Goal: Information Seeking & Learning: Find specific page/section

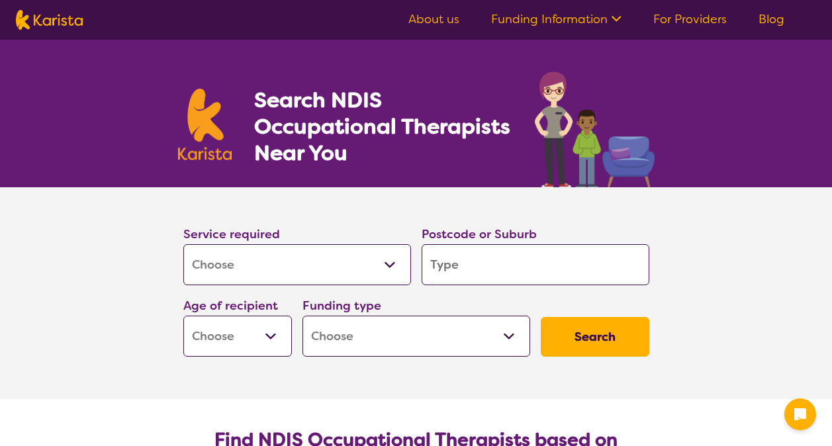
select select "[MEDICAL_DATA]"
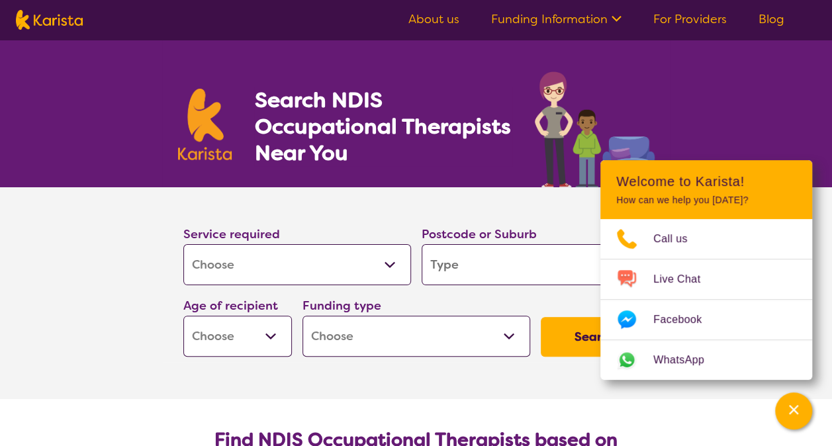
click at [579, 270] on input "search" at bounding box center [536, 264] width 228 height 41
type input "4"
type input "42"
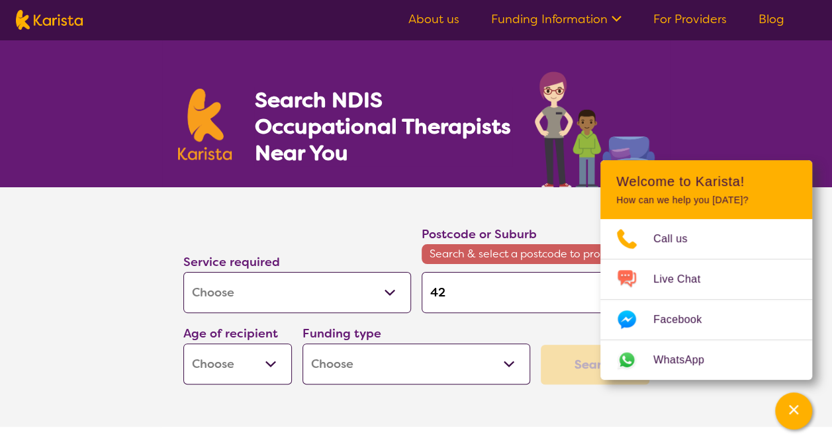
type input "420"
type input "4208"
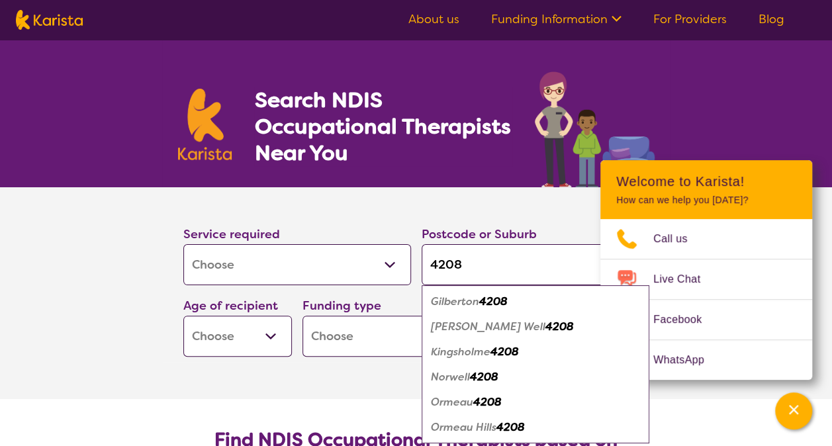
type input "4208"
click at [449, 324] on em "[PERSON_NAME] Well" at bounding box center [488, 327] width 115 height 14
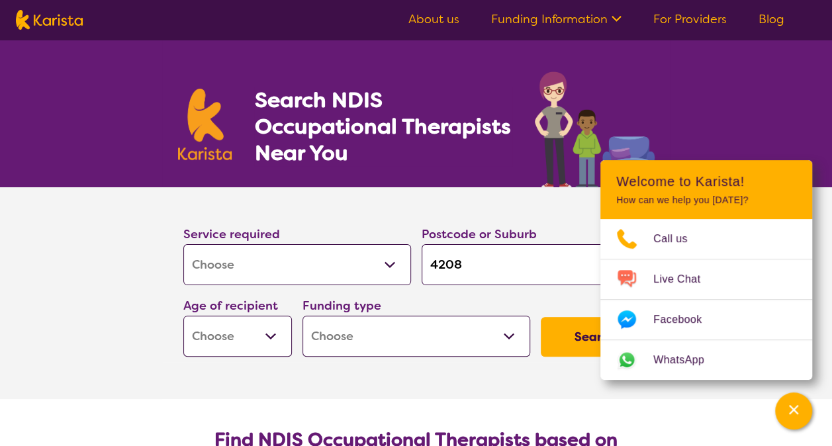
click at [248, 343] on select "Early Childhood - 0 to 9 Child - 10 to 11 Adolescent - 12 to 17 Adult - 18 to 6…" at bounding box center [237, 336] width 109 height 41
select select "EC"
click at [183, 316] on select "Early Childhood - 0 to 9 Child - 10 to 11 Adolescent - 12 to 17 Adult - 18 to 6…" at bounding box center [237, 336] width 109 height 41
select select "EC"
click at [339, 335] on select "Home Care Package (HCP) National Disability Insurance Scheme (NDIS) I don't know" at bounding box center [417, 336] width 228 height 41
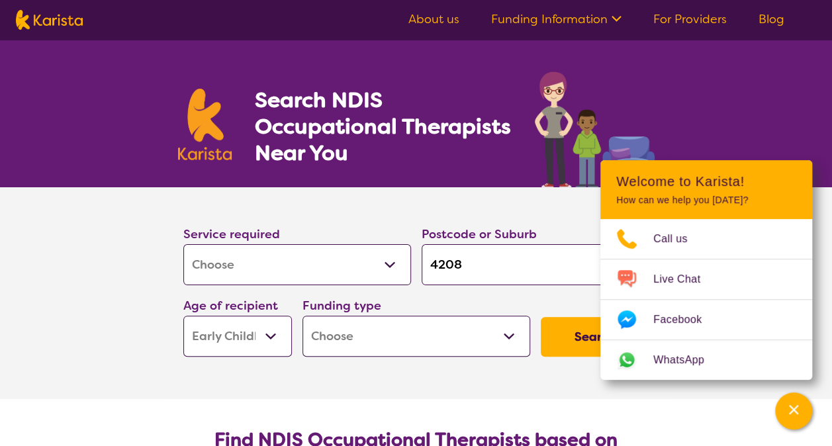
select select "i-don-t-know"
click at [303, 316] on select "Home Care Package (HCP) National Disability Insurance Scheme (NDIS) I don't know" at bounding box center [417, 336] width 228 height 41
select select "i-don-t-know"
click at [572, 338] on button "Search" at bounding box center [595, 337] width 109 height 40
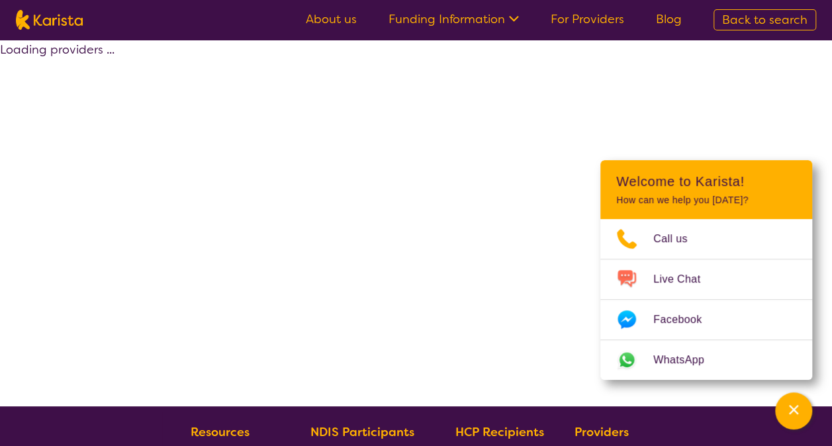
select select "[MEDICAL_DATA]"
select select "EC"
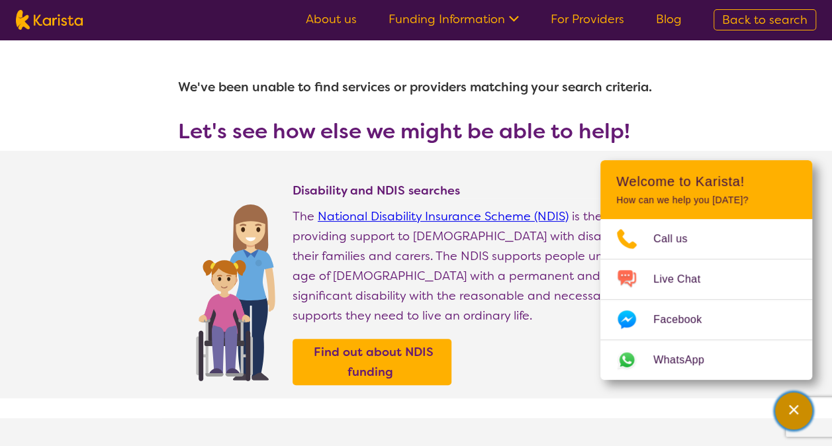
click at [796, 420] on div "Channel Menu" at bounding box center [793, 411] width 26 height 29
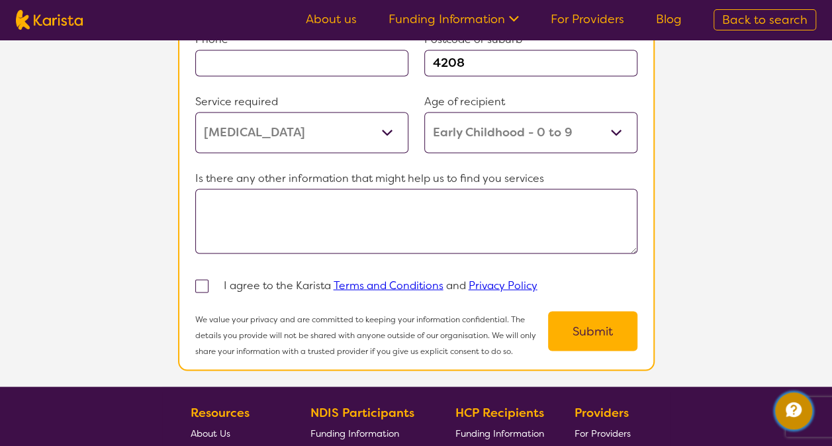
scroll to position [530, 0]
